Goal: Task Accomplishment & Management: Use online tool/utility

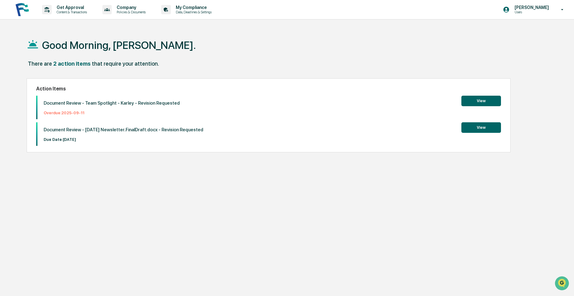
click at [474, 103] on button "View" at bounding box center [481, 101] width 40 height 11
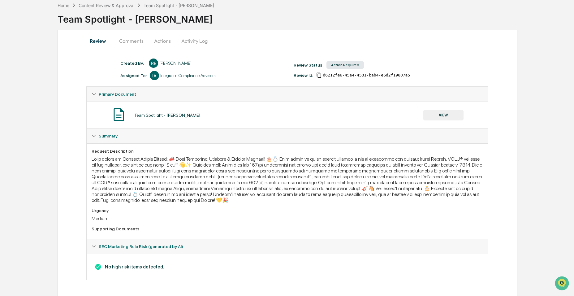
scroll to position [33, 0]
click at [164, 37] on button "Actions" at bounding box center [162, 40] width 28 height 15
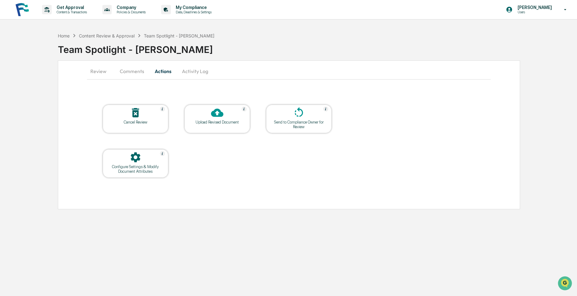
click at [194, 73] on button "Activity Log" at bounding box center [195, 71] width 36 height 15
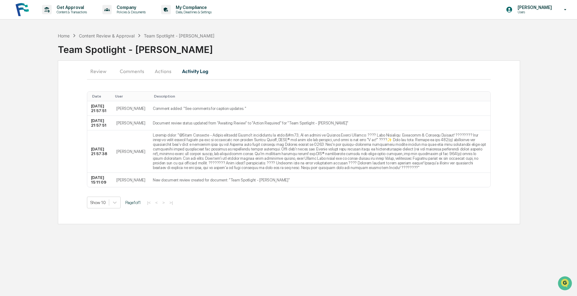
click at [170, 70] on button "Actions" at bounding box center [163, 71] width 28 height 15
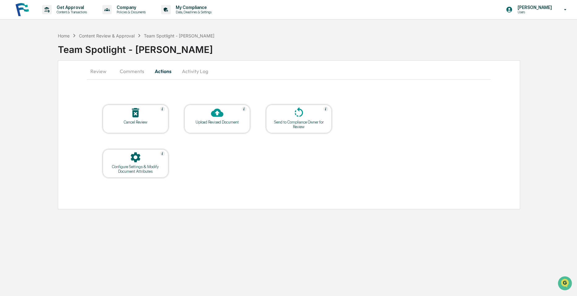
click at [200, 126] on div "Upload Revised Document" at bounding box center [217, 119] width 66 height 28
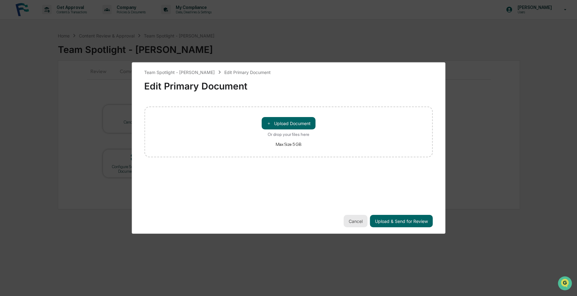
click at [352, 219] on button "Cancel" at bounding box center [356, 221] width 24 height 12
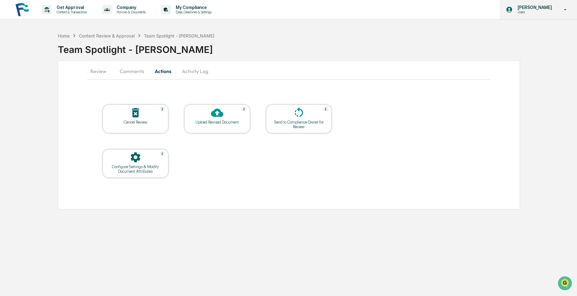
click at [543, 16] on div "Rilee Erickson Users" at bounding box center [537, 9] width 77 height 19
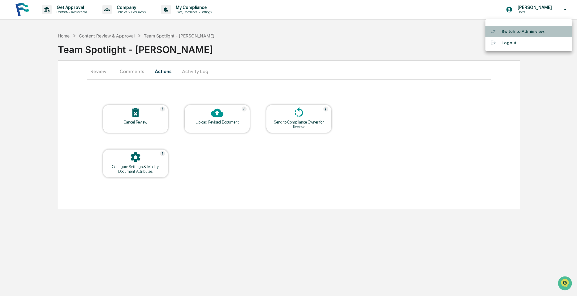
click at [521, 29] on li "Switch to Admin view..." at bounding box center [528, 31] width 87 height 11
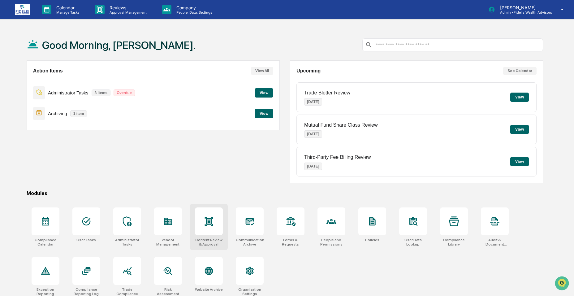
click at [203, 227] on div at bounding box center [209, 221] width 28 height 28
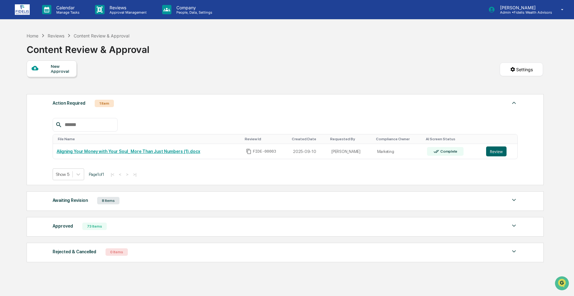
click at [138, 200] on div "Awaiting Revision 8 Items" at bounding box center [285, 200] width 465 height 9
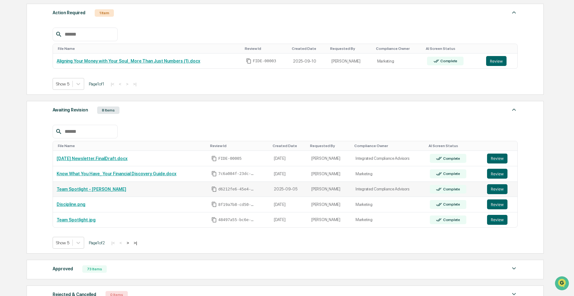
scroll to position [93, 0]
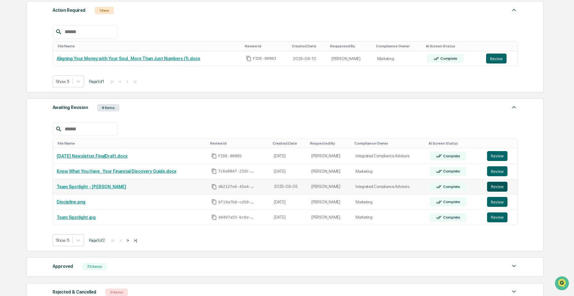
click at [492, 186] on button "Review" at bounding box center [497, 187] width 20 height 10
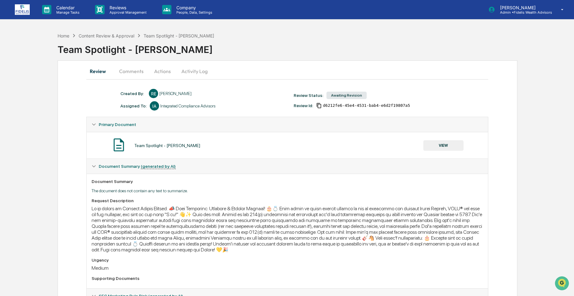
click at [161, 74] on button "Actions" at bounding box center [162, 71] width 28 height 15
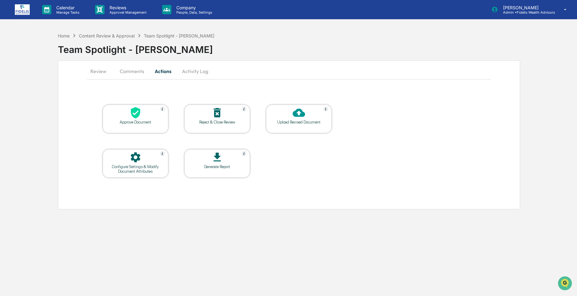
click at [135, 112] on icon at bounding box center [135, 112] width 9 height 11
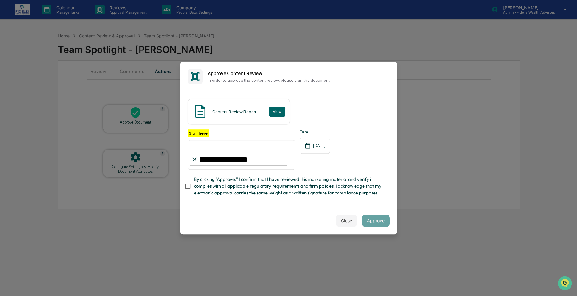
type input "**********"
click at [376, 222] on button "Approve" at bounding box center [376, 220] width 28 height 12
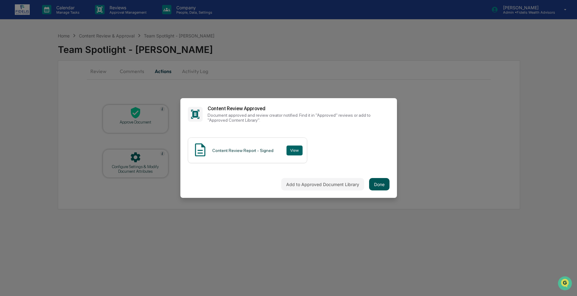
click at [383, 186] on button "Done" at bounding box center [379, 184] width 20 height 12
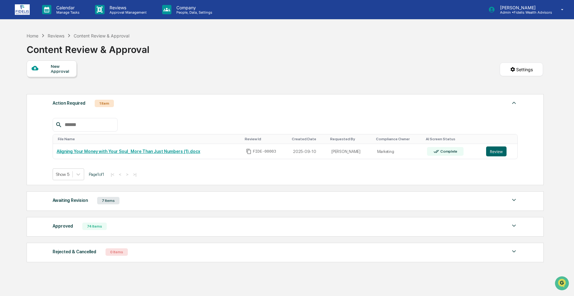
click at [95, 198] on div "Awaiting Revision 7 Items" at bounding box center [285, 200] width 465 height 9
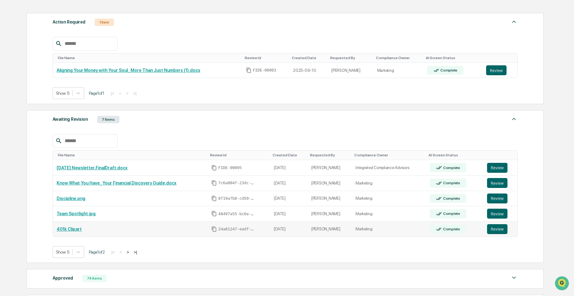
scroll to position [124, 0]
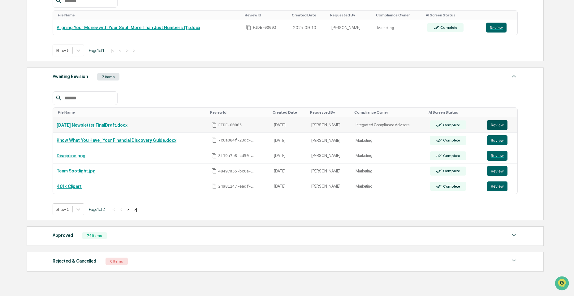
click at [502, 125] on button "Review" at bounding box center [497, 125] width 20 height 10
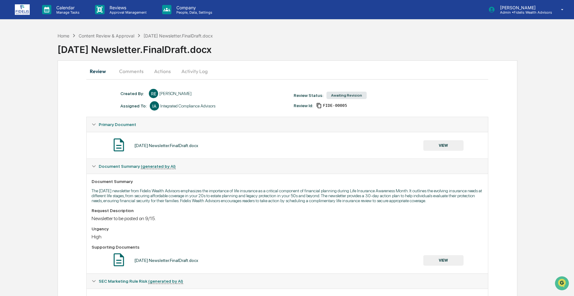
click at [133, 71] on button "Comments" at bounding box center [131, 71] width 34 height 15
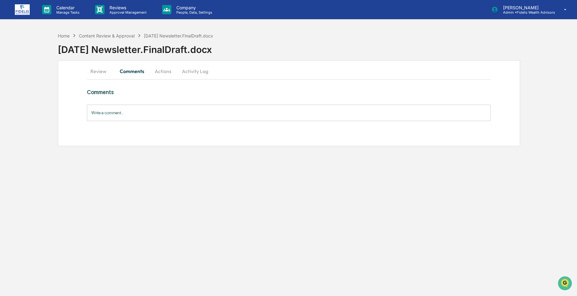
click at [155, 110] on input "Write a comment..." at bounding box center [289, 113] width 404 height 16
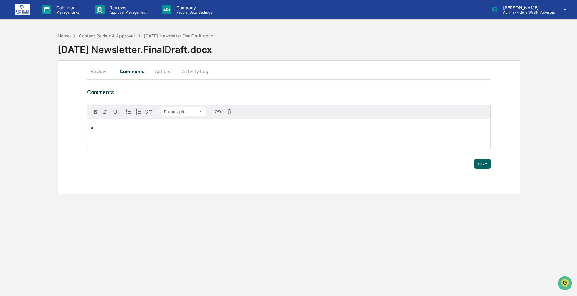
click at [156, 67] on button "Actions" at bounding box center [163, 71] width 28 height 15
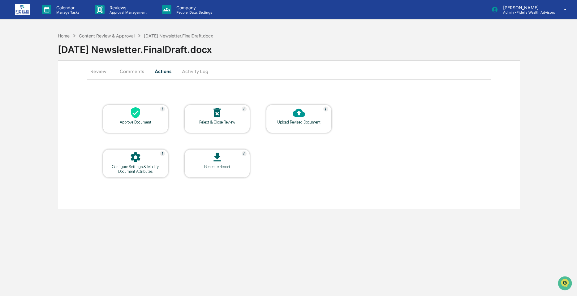
click at [202, 71] on button "Activity Log" at bounding box center [195, 71] width 36 height 15
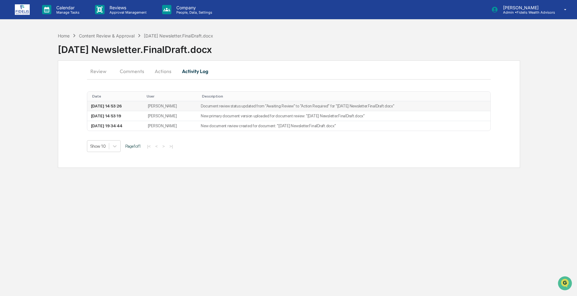
click at [219, 108] on td "Document review status updated from "Awaiting Review" to "Action Required" for …" at bounding box center [343, 106] width 293 height 10
click at [98, 68] on button "Review" at bounding box center [101, 71] width 28 height 15
